Goal: Task Accomplishment & Management: Use online tool/utility

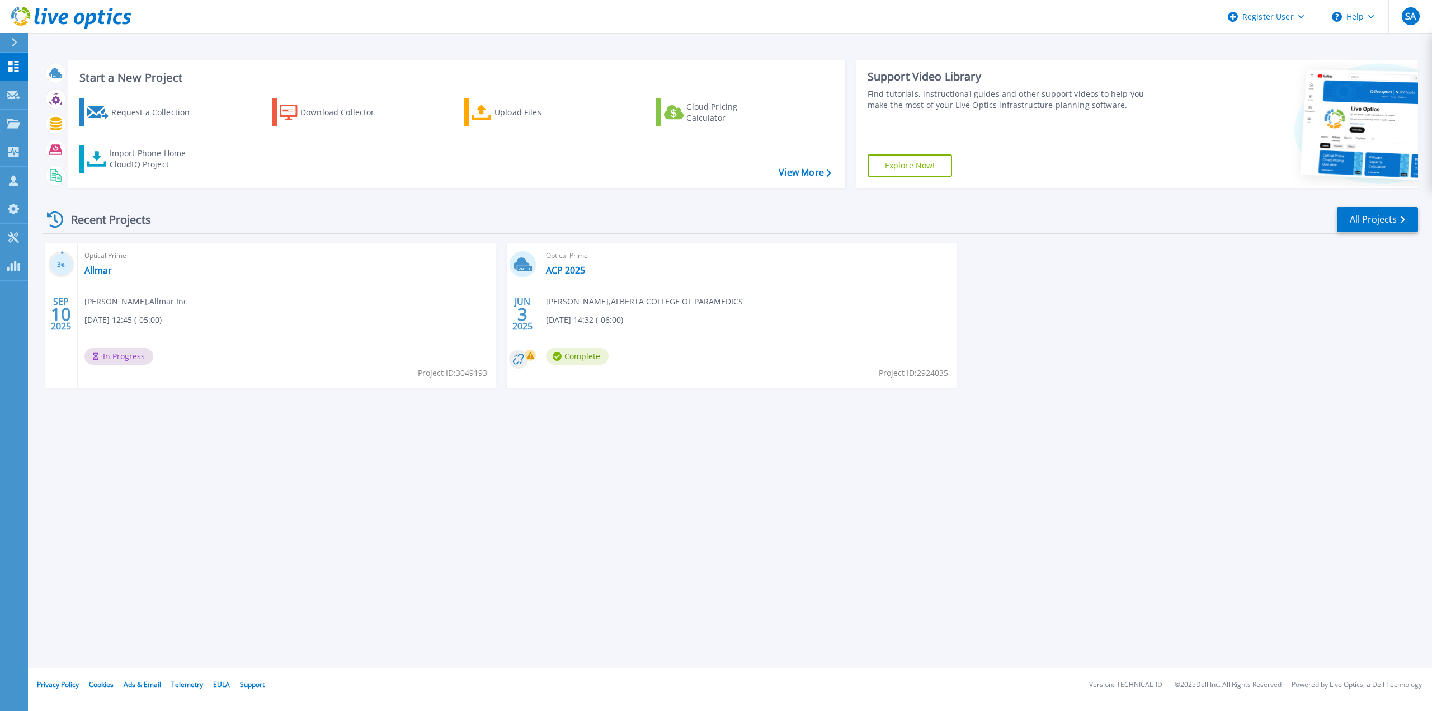
drag, startPoint x: 131, startPoint y: 356, endPoint x: 92, endPoint y: 298, distance: 70.6
click at [131, 356] on span "In Progress" at bounding box center [118, 356] width 69 height 17
click at [60, 266] on h3 "3 %" at bounding box center [61, 264] width 26 height 13
click at [109, 256] on span "Optical Prime" at bounding box center [286, 256] width 404 height 12
click at [125, 359] on span "In Progress" at bounding box center [118, 356] width 69 height 17
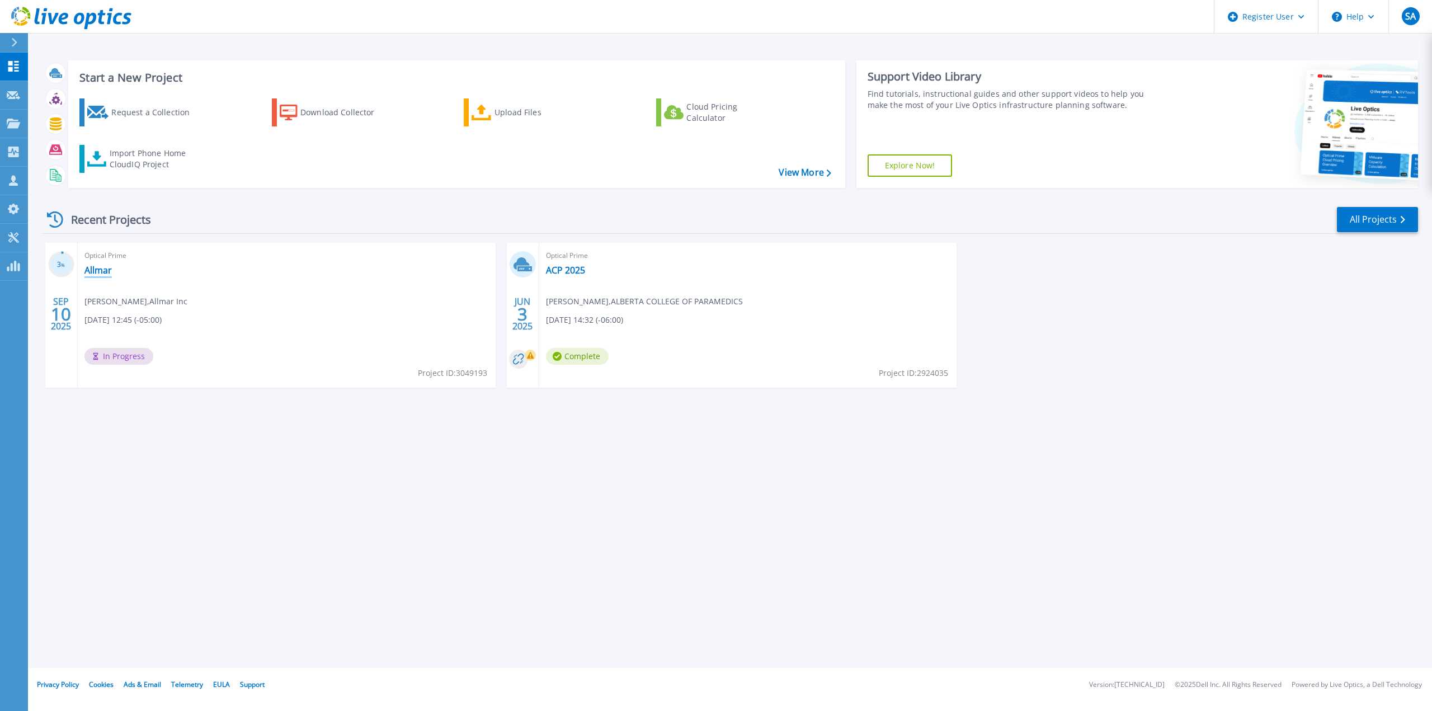
click at [101, 270] on link "Allmar" at bounding box center [97, 270] width 27 height 11
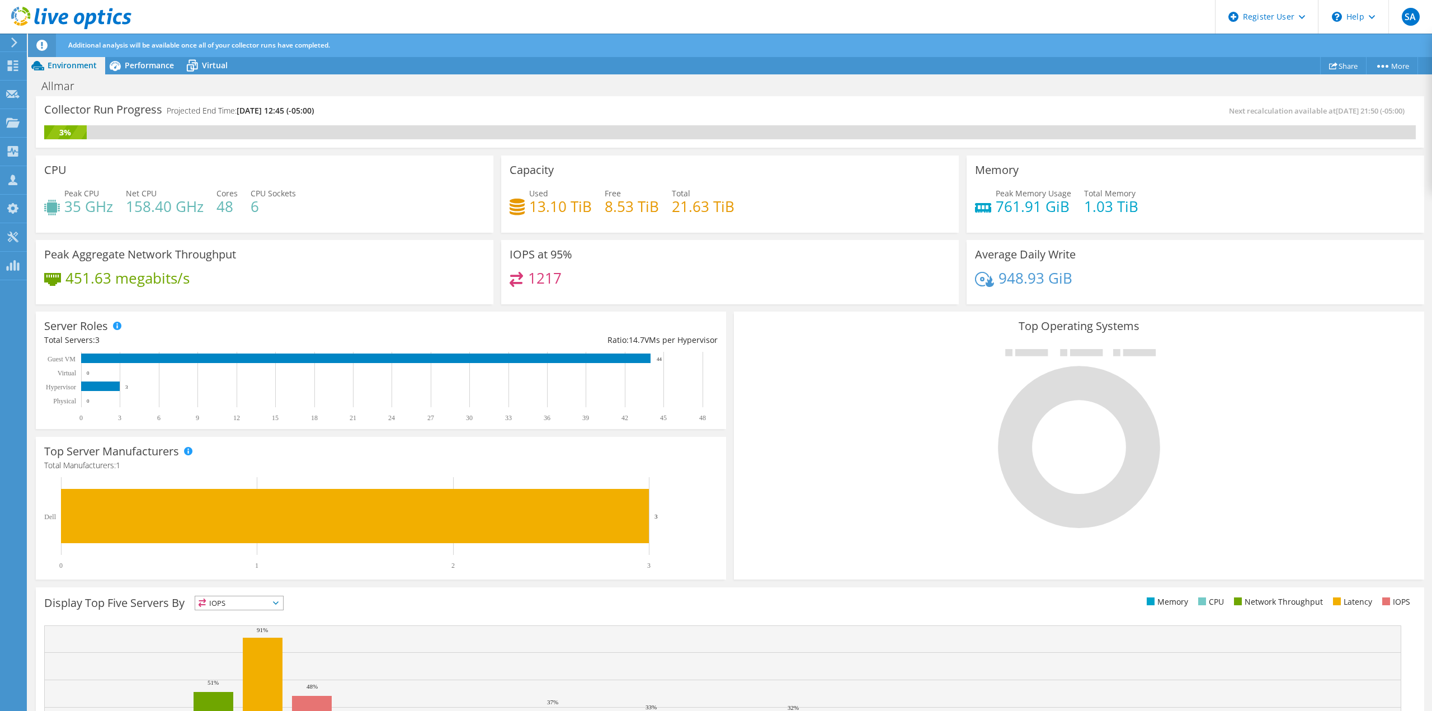
scroll to position [133, 0]
click at [157, 67] on span "Performance" at bounding box center [149, 65] width 49 height 11
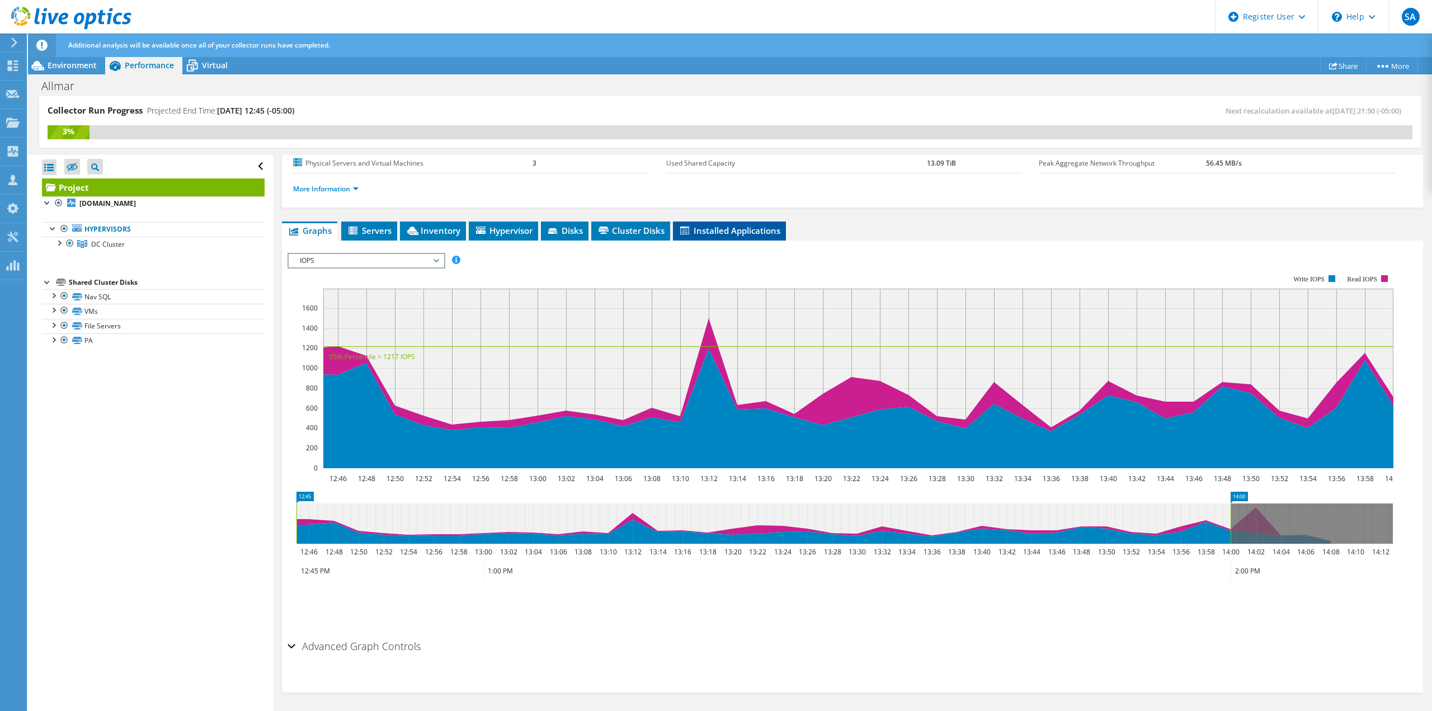
click at [700, 227] on span "Installed Applications" at bounding box center [730, 230] width 102 height 11
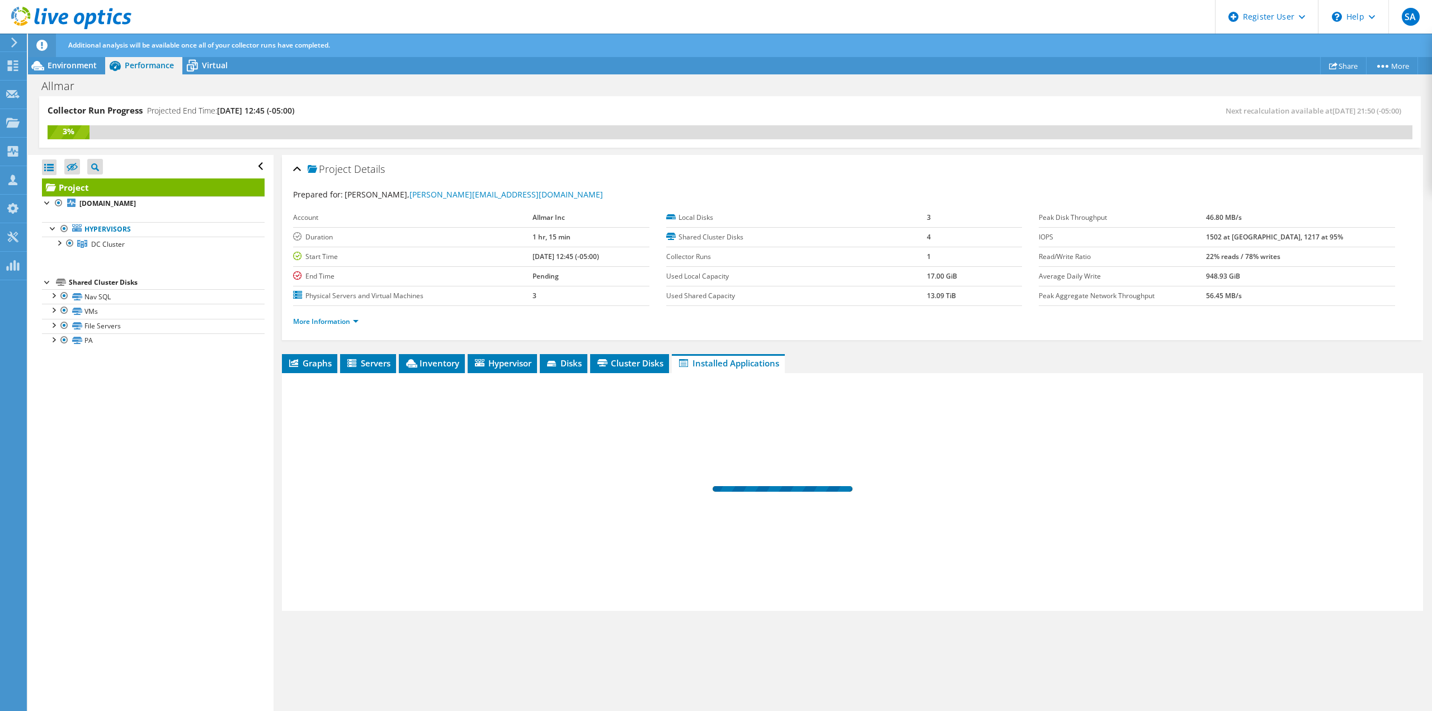
scroll to position [0, 0]
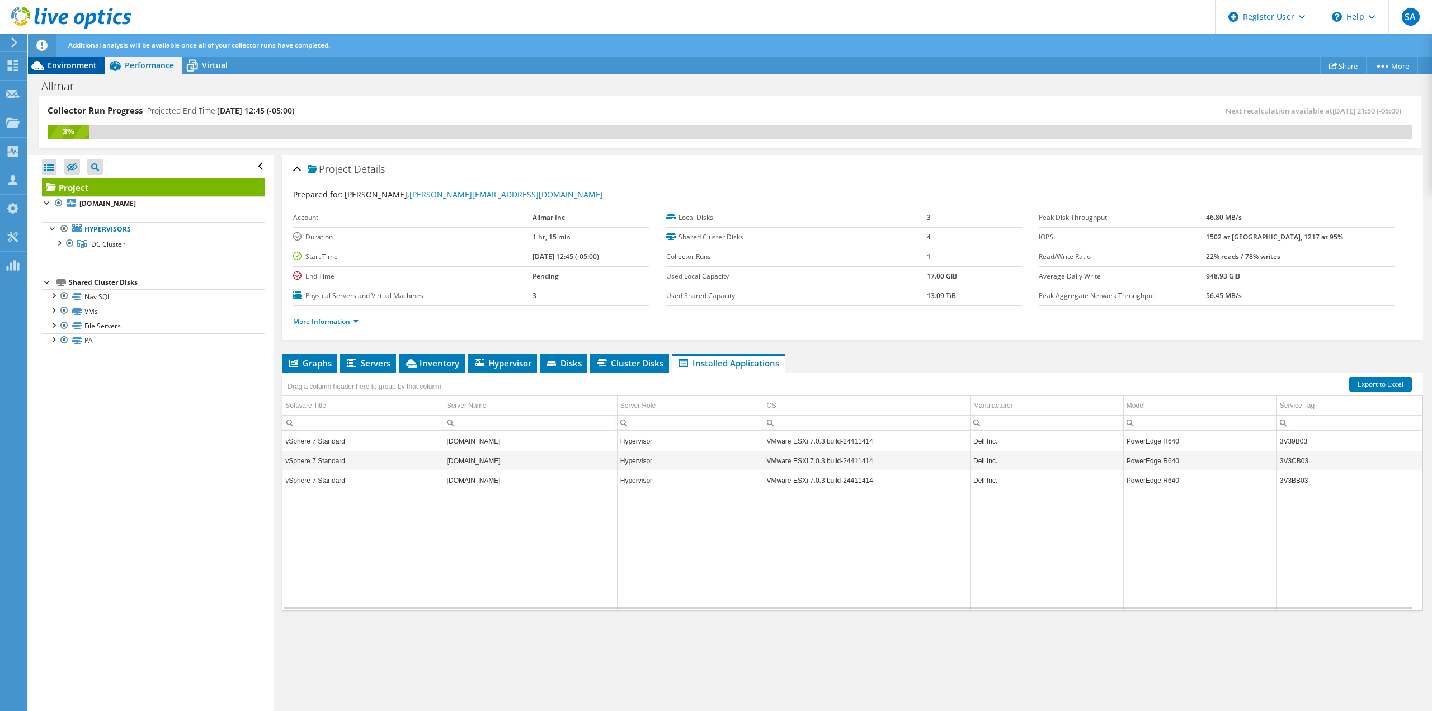
click at [77, 62] on span "Environment" at bounding box center [72, 65] width 49 height 11
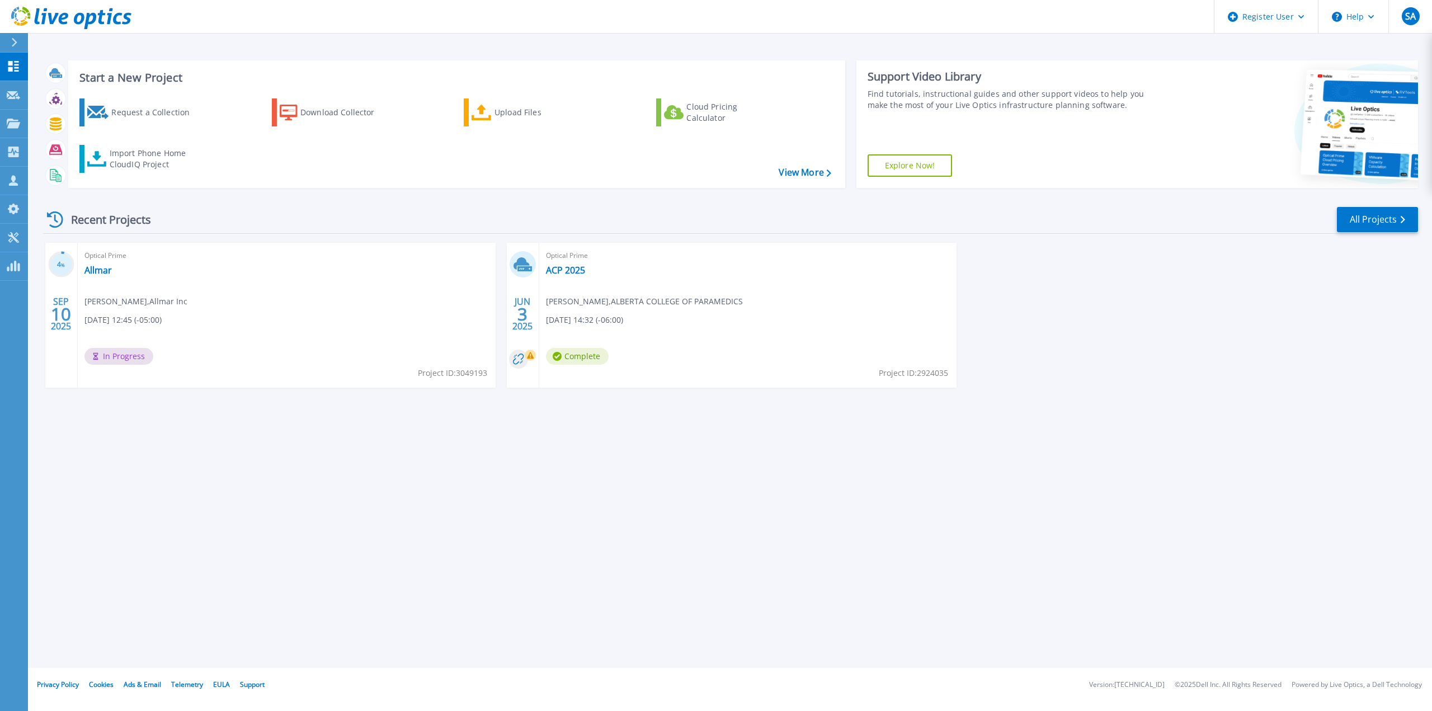
click at [463, 371] on span "Project ID: 3049193" at bounding box center [452, 373] width 69 height 12
click at [822, 174] on link "View More" at bounding box center [805, 172] width 52 height 11
click at [506, 115] on div "Upload Files" at bounding box center [540, 112] width 90 height 22
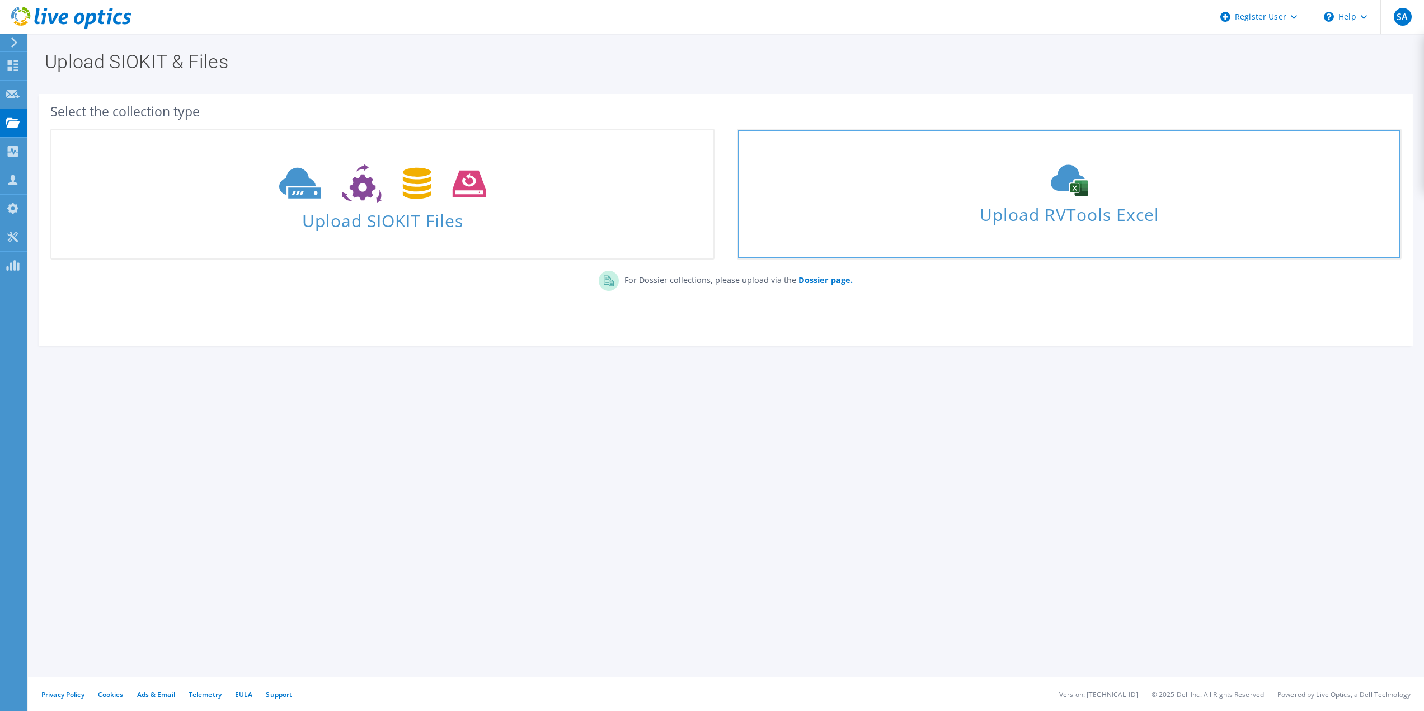
click at [1066, 217] on span "Upload RVTools Excel" at bounding box center [1069, 212] width 662 height 24
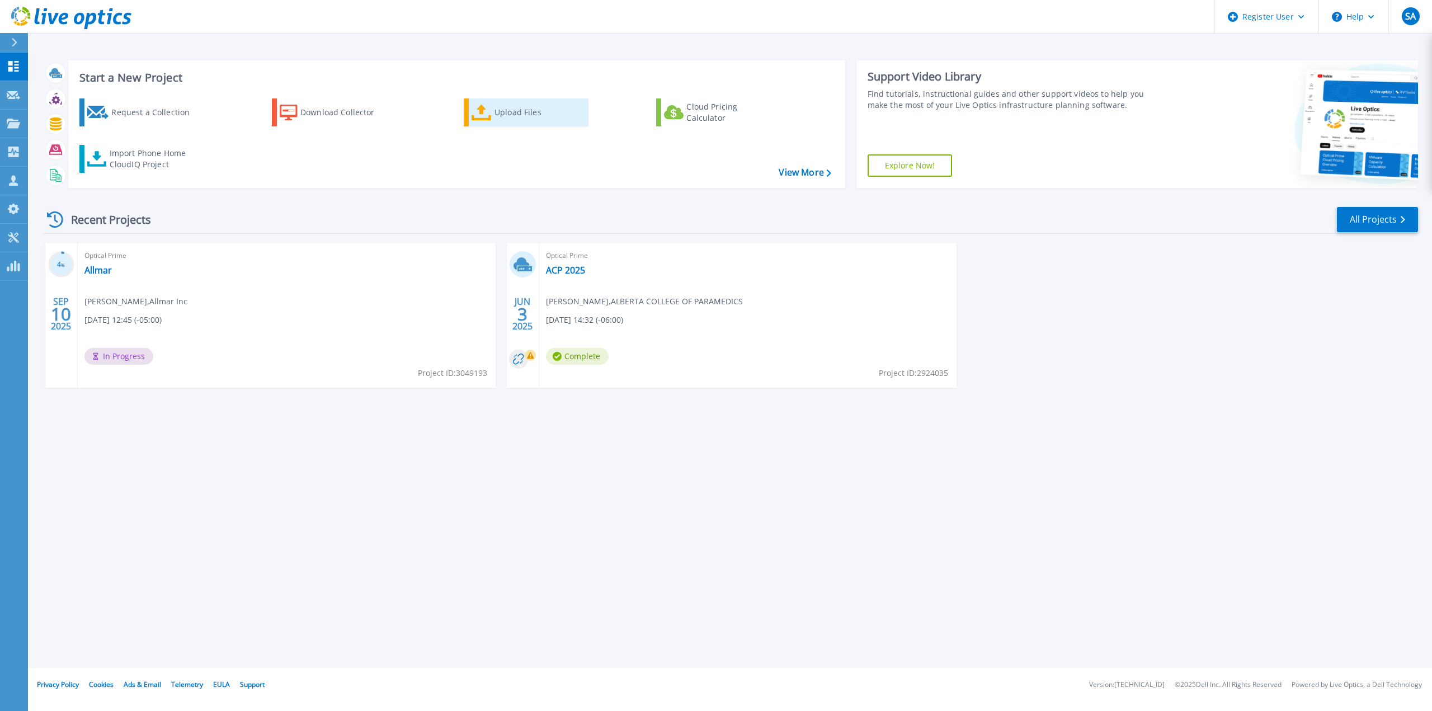
click at [504, 112] on div "Upload Files" at bounding box center [540, 112] width 90 height 22
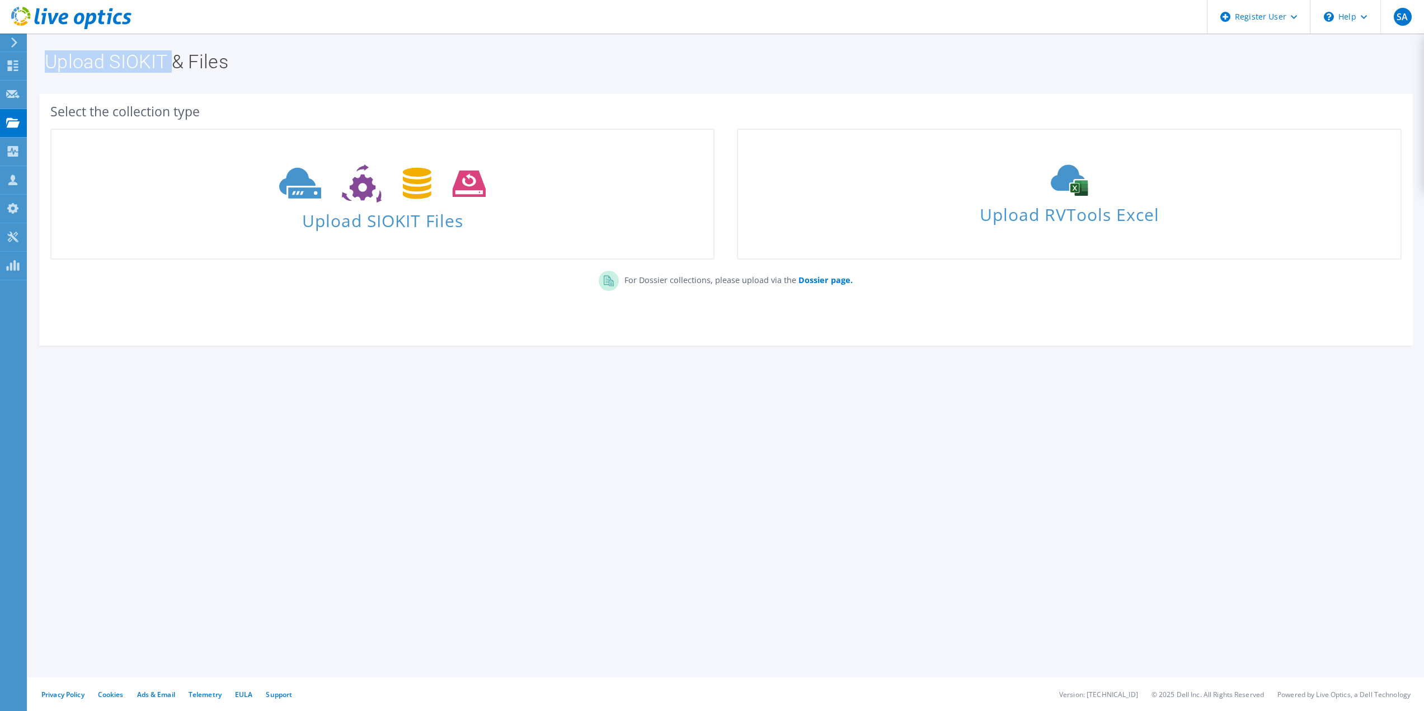
drag, startPoint x: 46, startPoint y: 58, endPoint x: 170, endPoint y: 62, distance: 124.2
click at [170, 62] on h1 "Upload SIOKIT & Files" at bounding box center [723, 61] width 1357 height 19
copy h1 "Upload SIOKIT"
